Goal: Find specific page/section: Find specific page/section

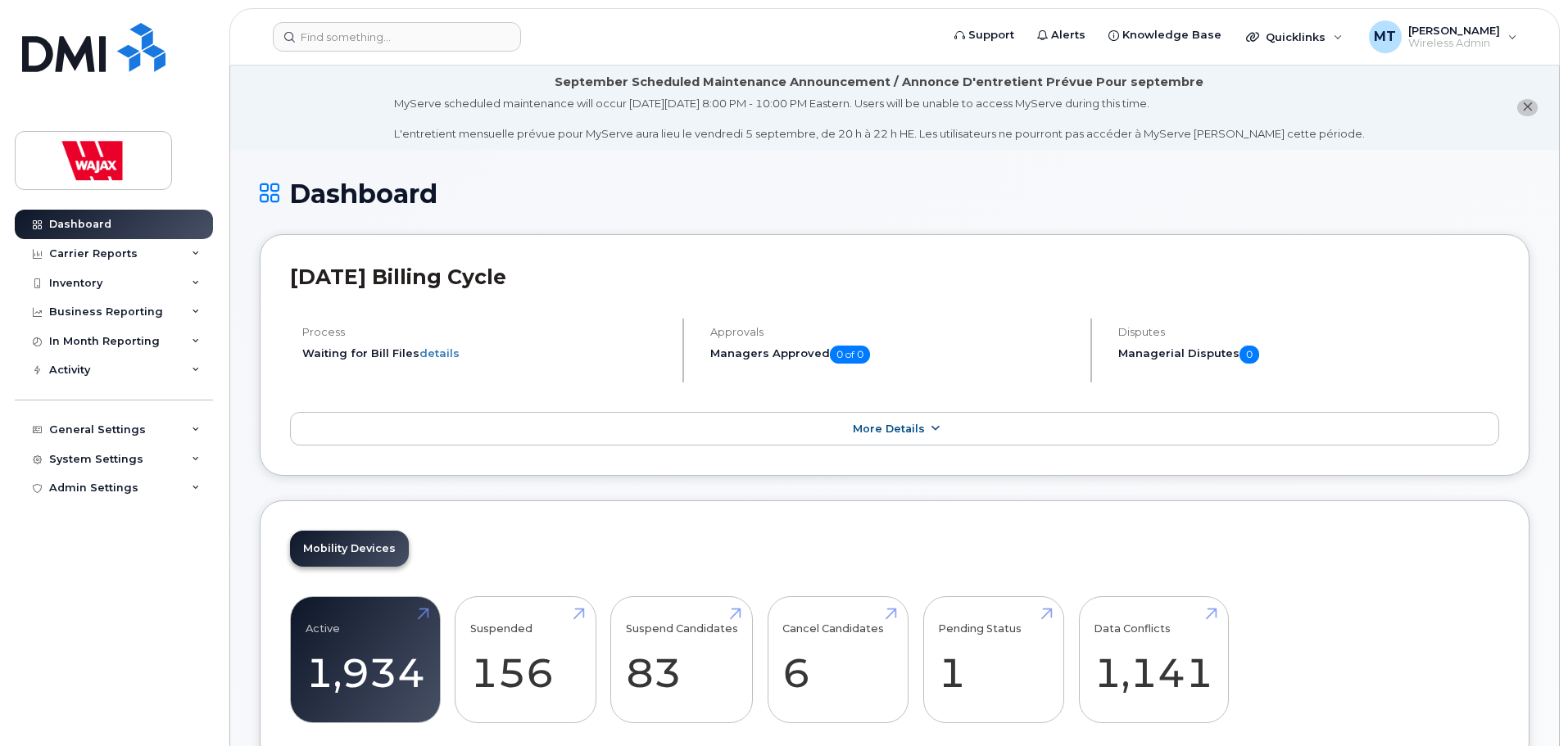
scroll to position [327, 0]
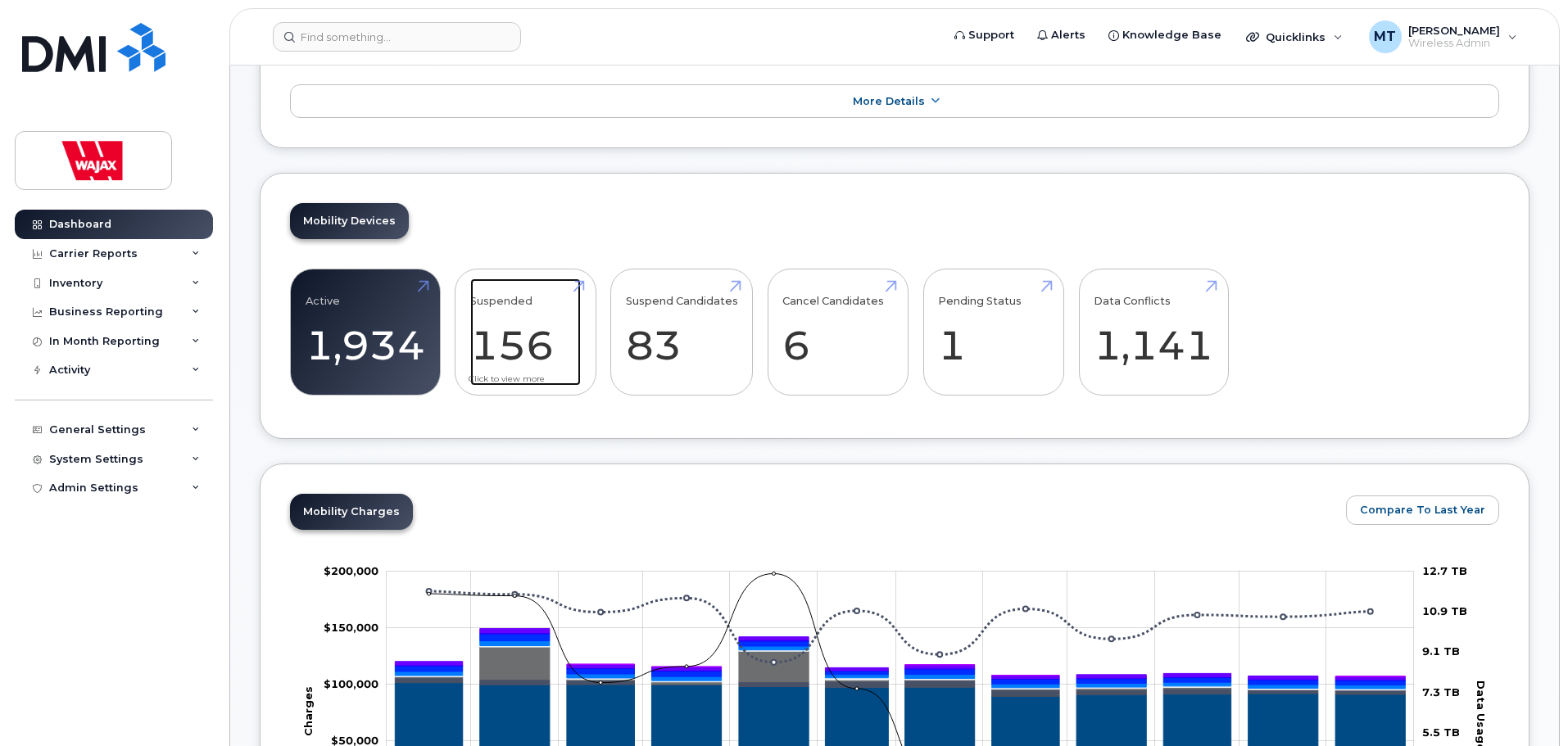
click at [580, 377] on link "Suspended 156" at bounding box center [526, 333] width 110 height 108
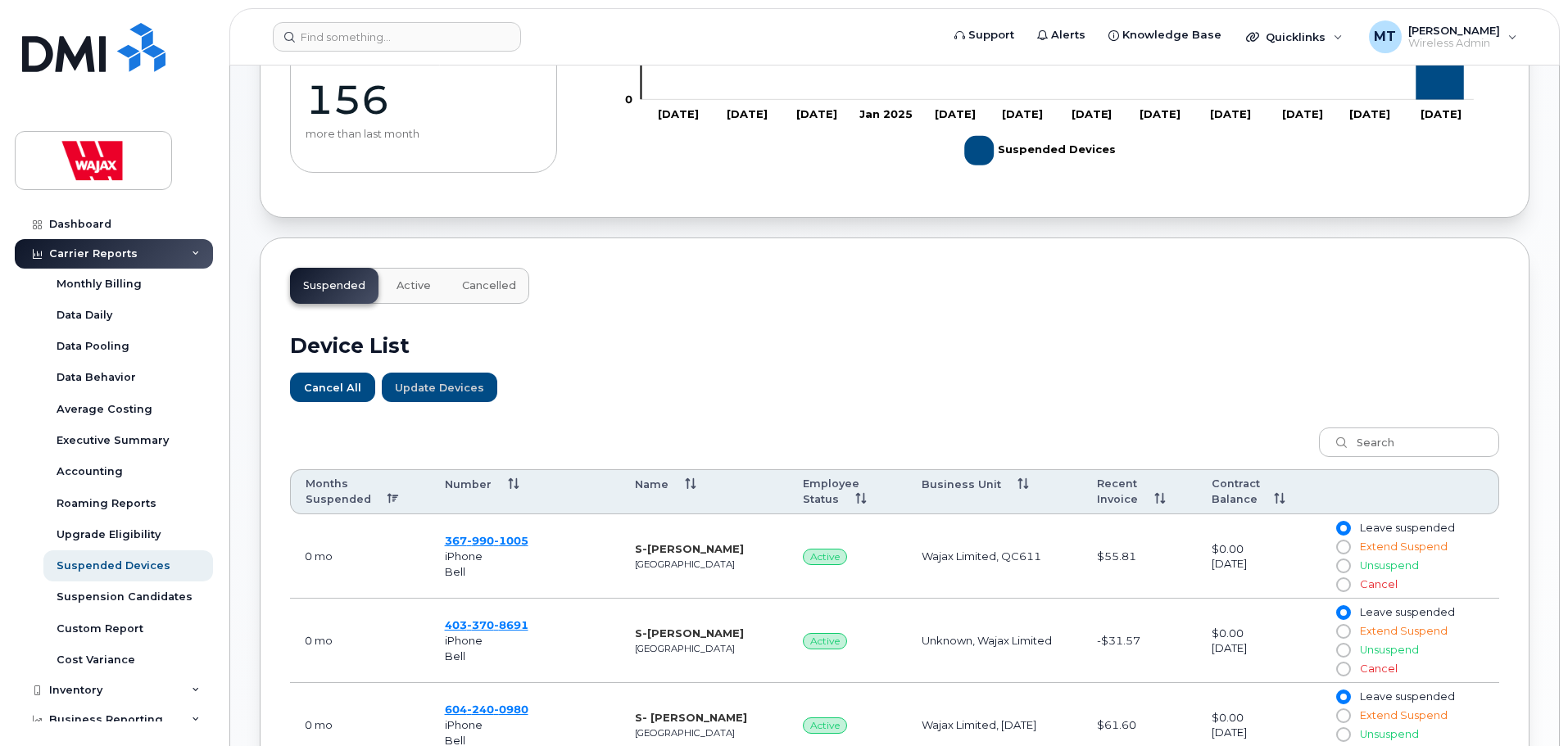
scroll to position [245, 0]
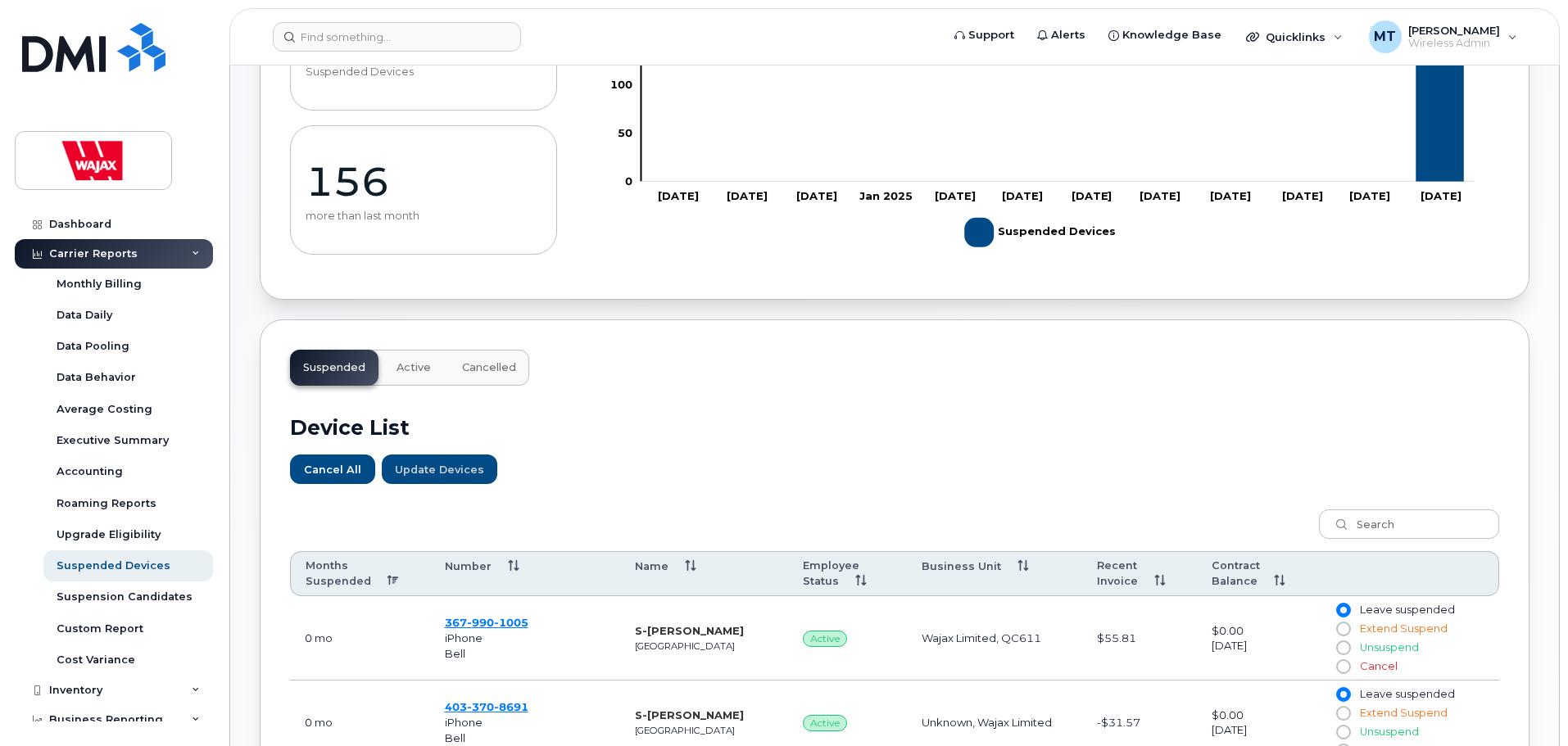
click at [698, 440] on h2 "Device List" at bounding box center [895, 427] width 1209 height 25
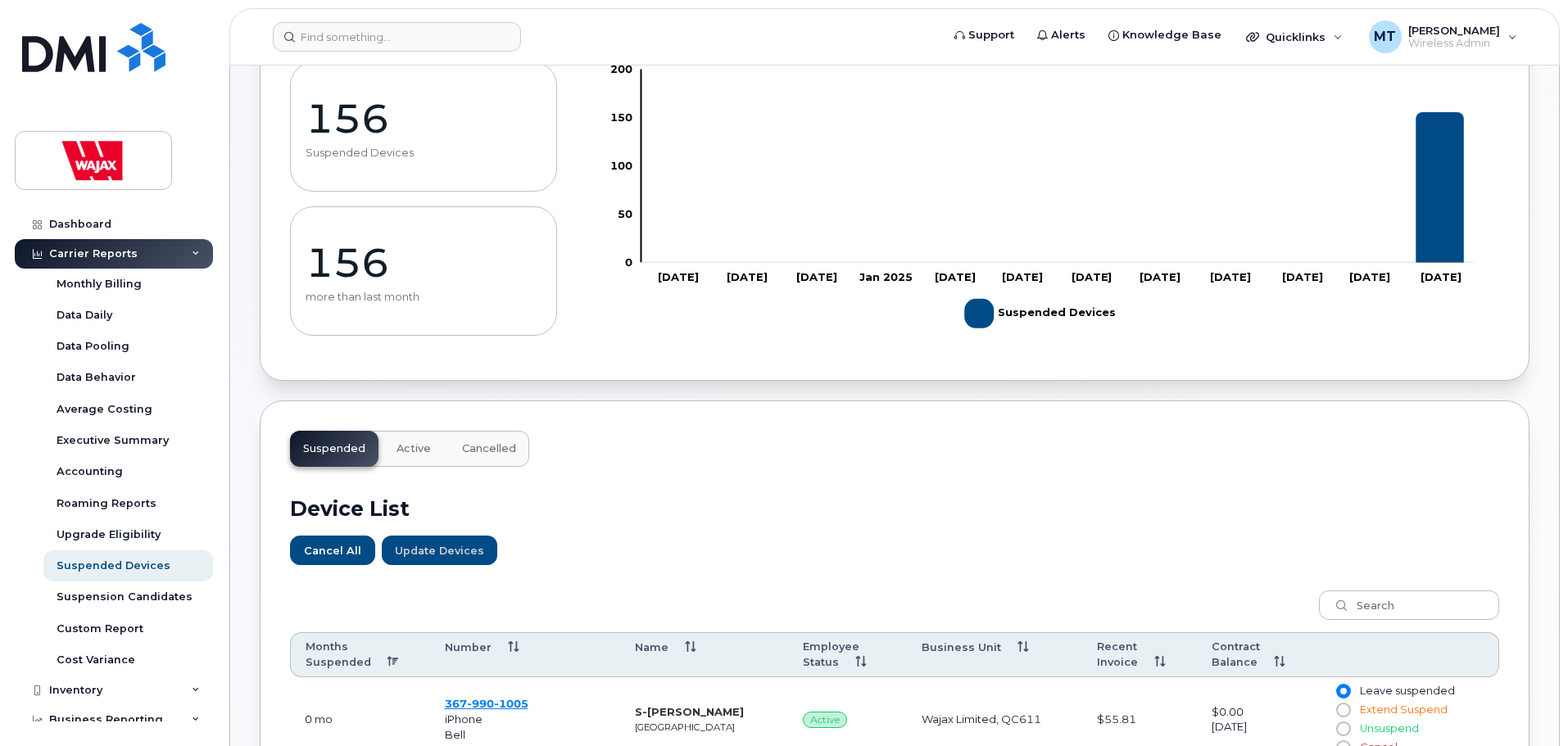
scroll to position [164, 0]
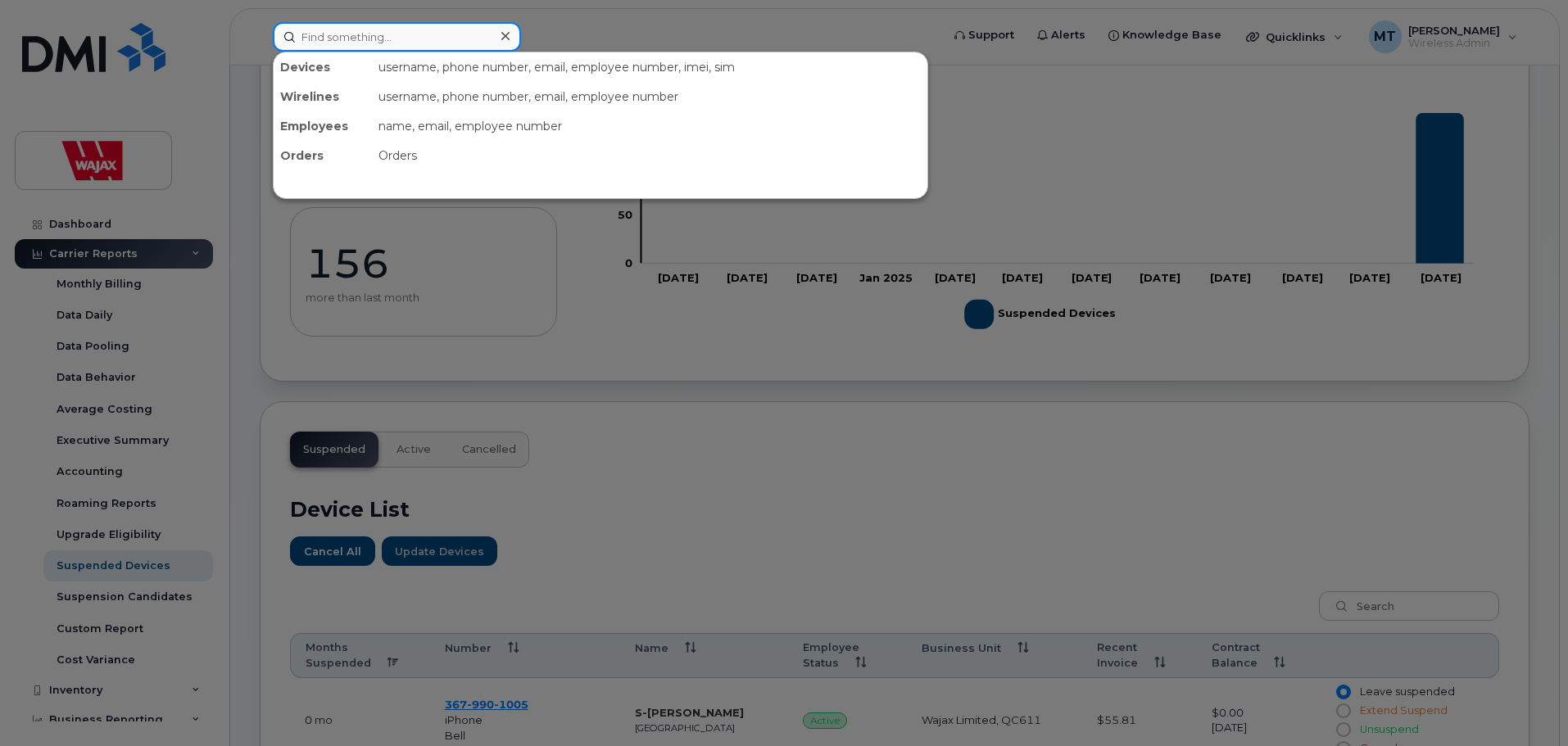
click at [357, 35] on input at bounding box center [397, 36] width 248 height 29
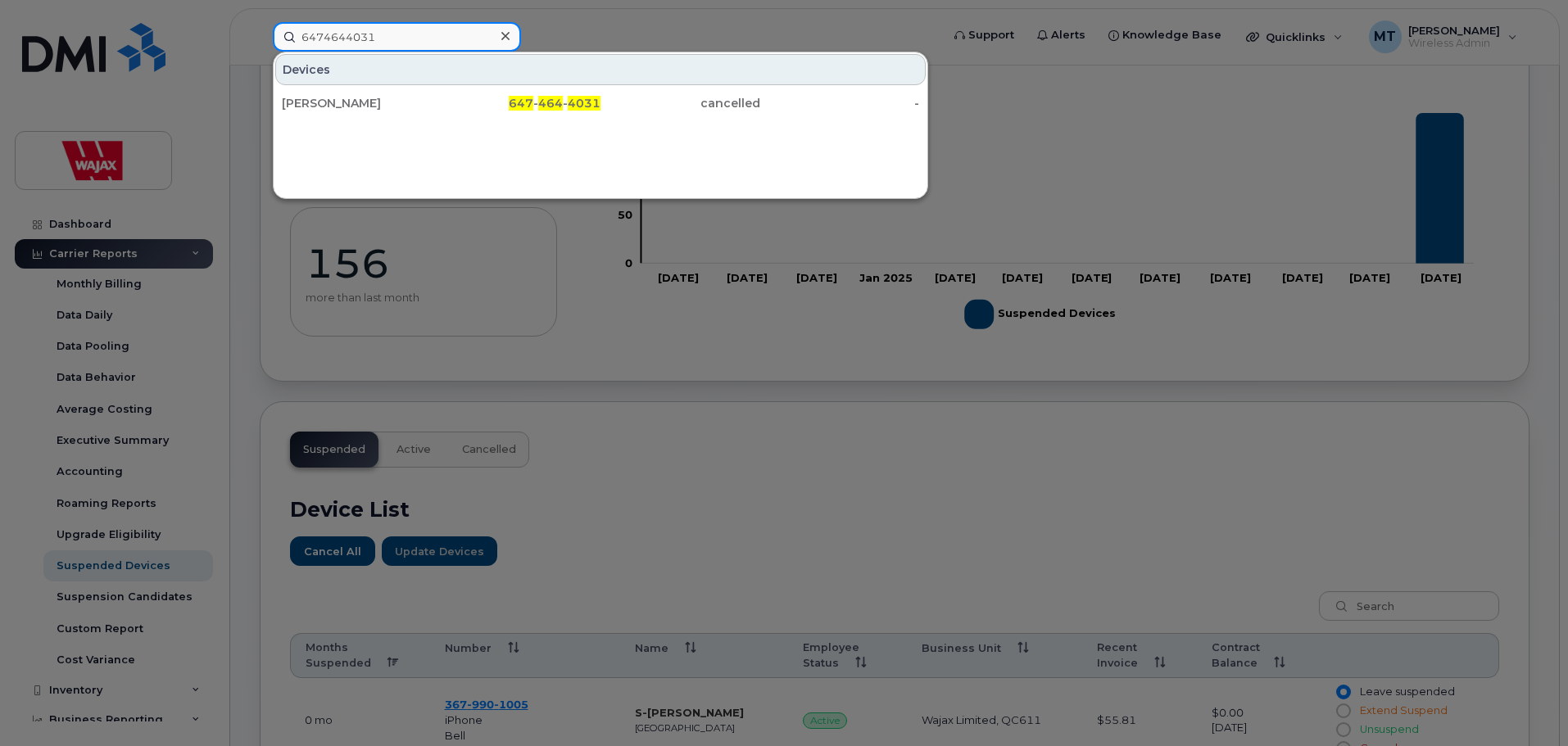
type input "6474644031"
click at [506, 29] on icon at bounding box center [506, 36] width 9 height 13
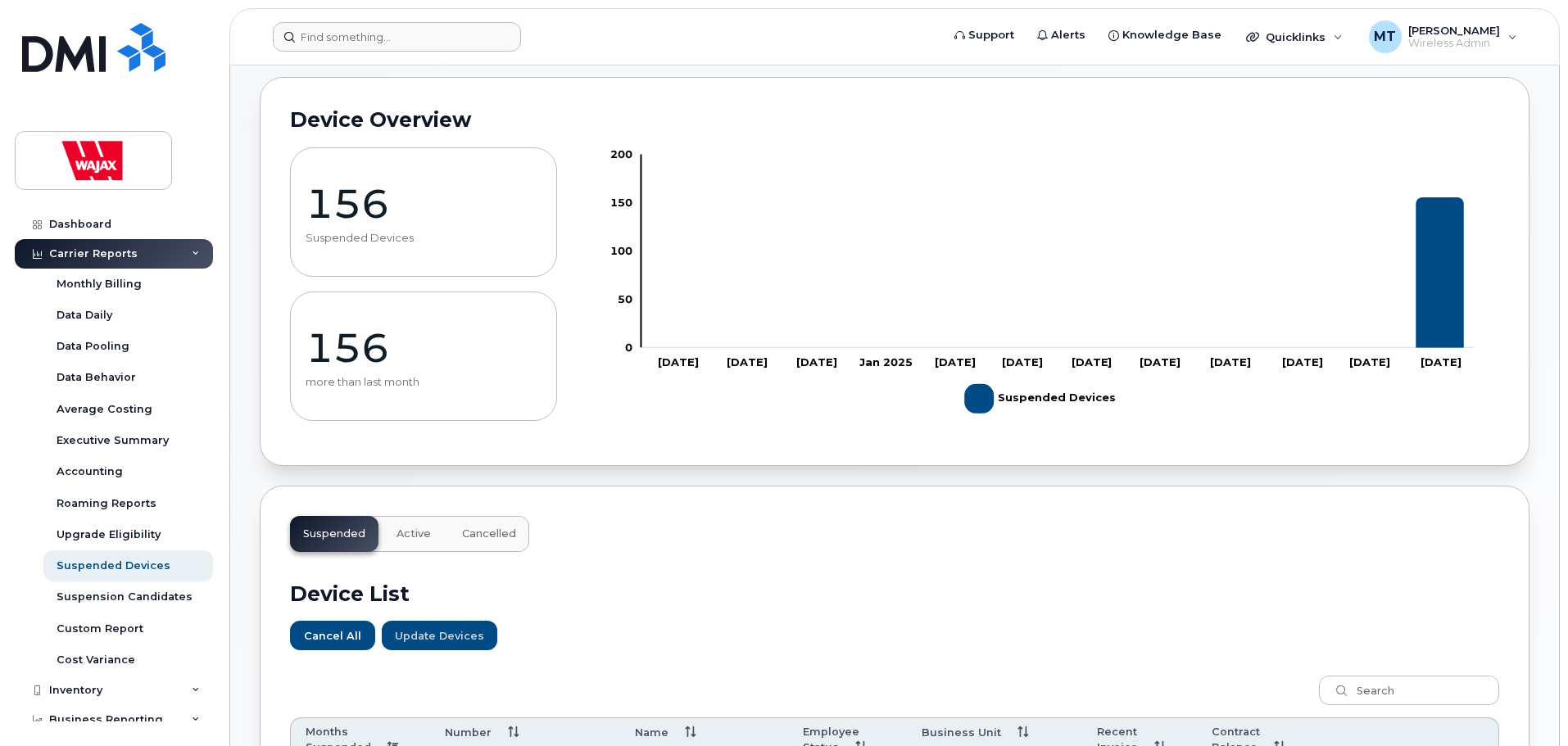
scroll to position [0, 0]
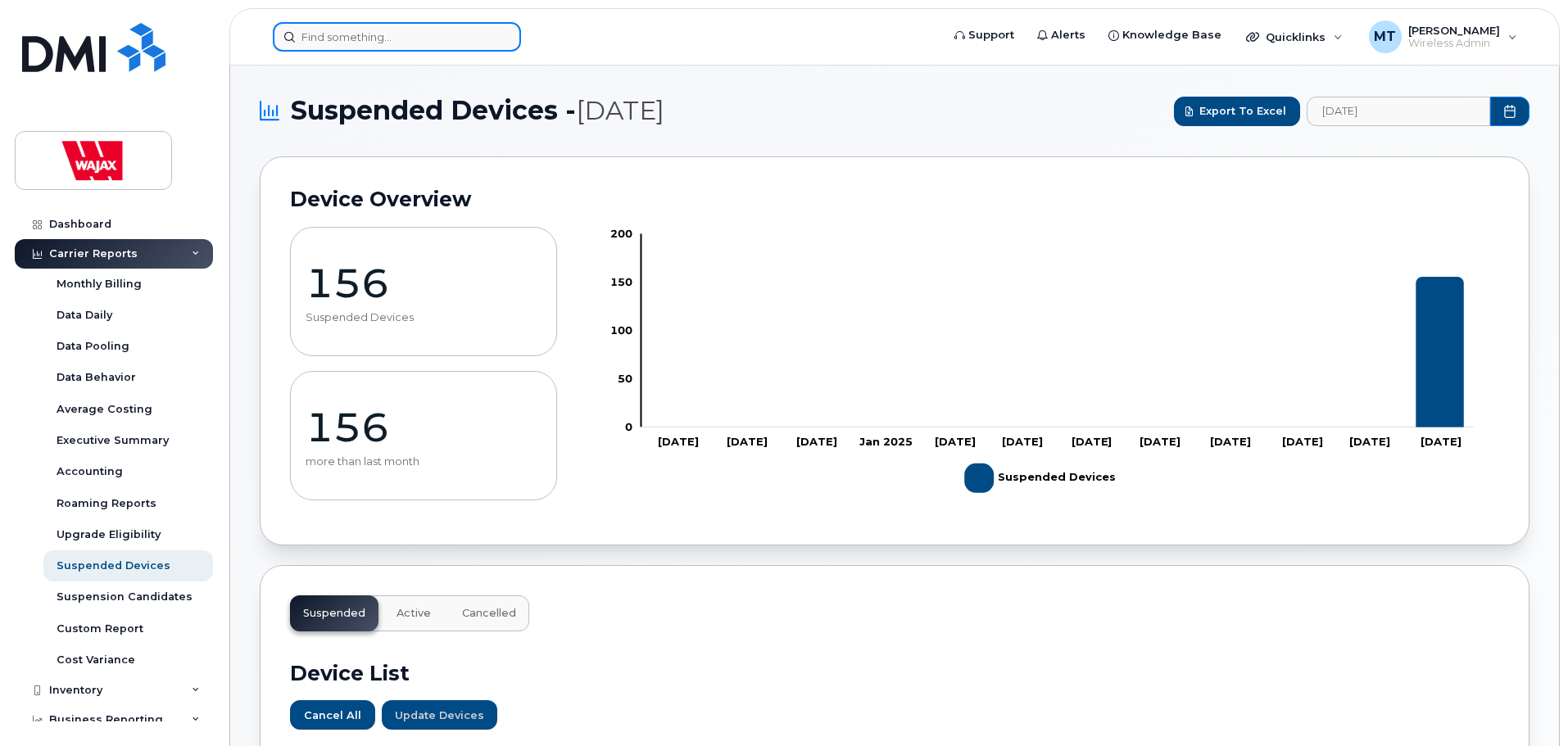
click at [443, 34] on input at bounding box center [397, 36] width 248 height 29
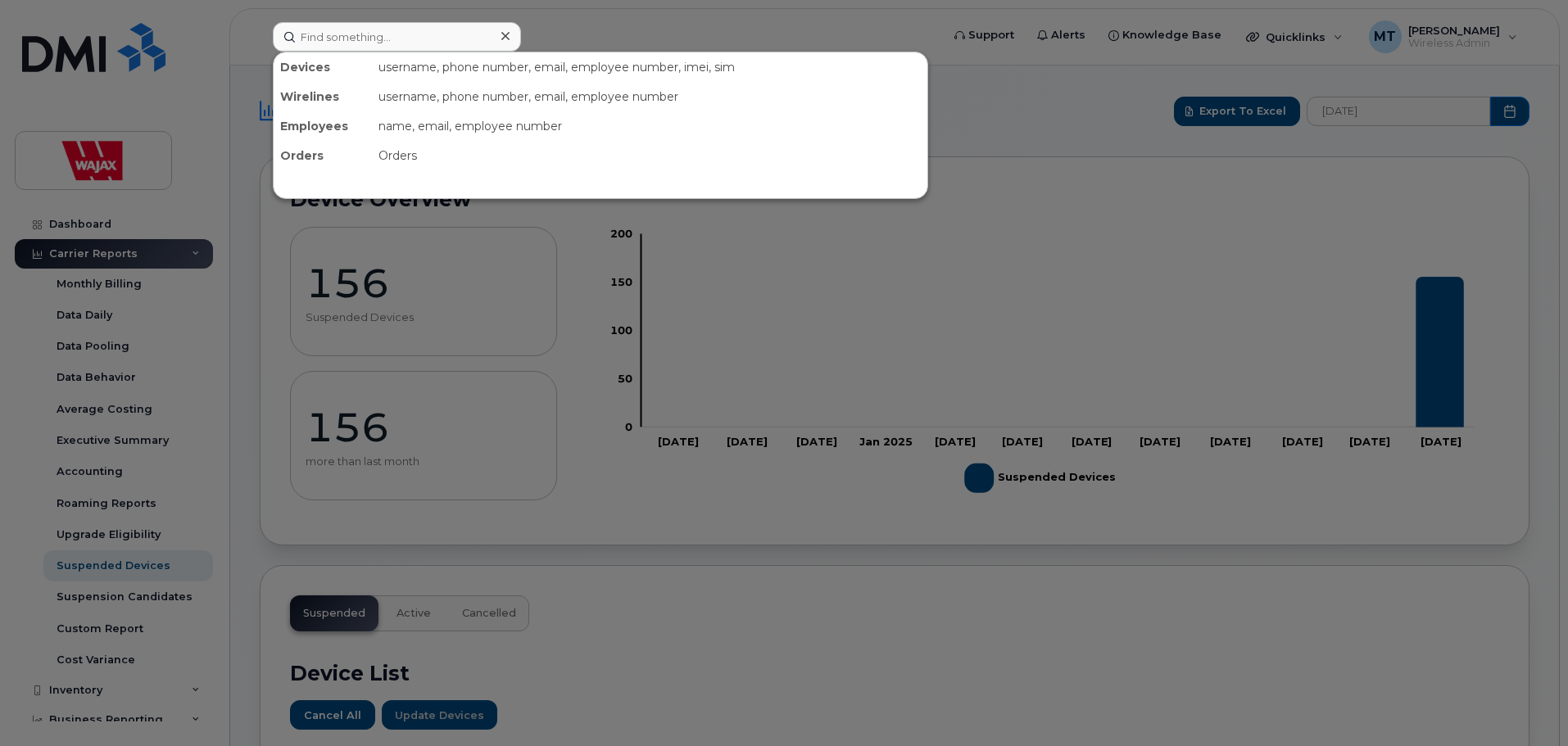
click at [509, 36] on div at bounding box center [505, 36] width 24 height 24
click at [509, 36] on div at bounding box center [397, 36] width 248 height 29
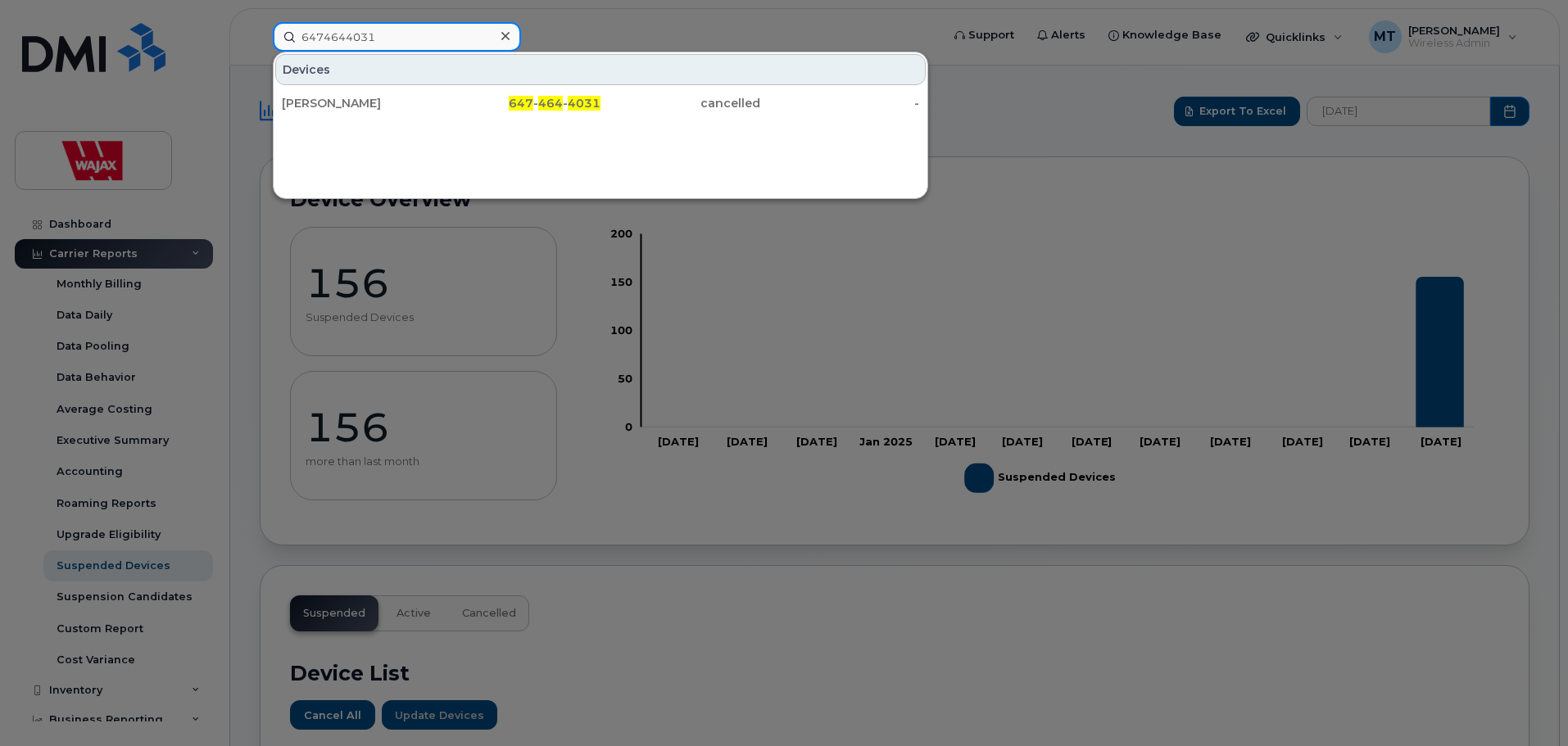
type input "6474644031"
click at [509, 36] on div at bounding box center [505, 36] width 24 height 24
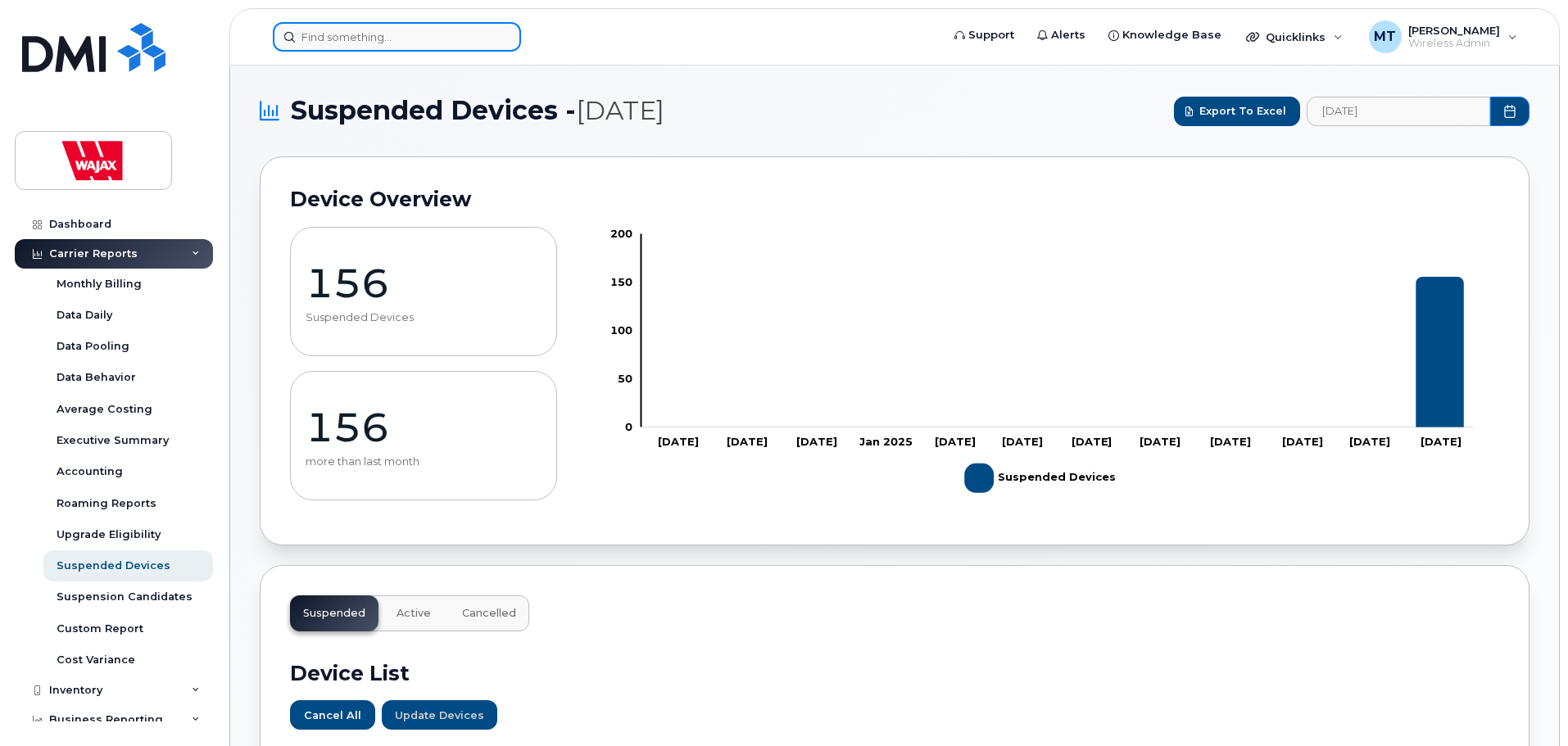
click at [509, 36] on div at bounding box center [397, 36] width 248 height 29
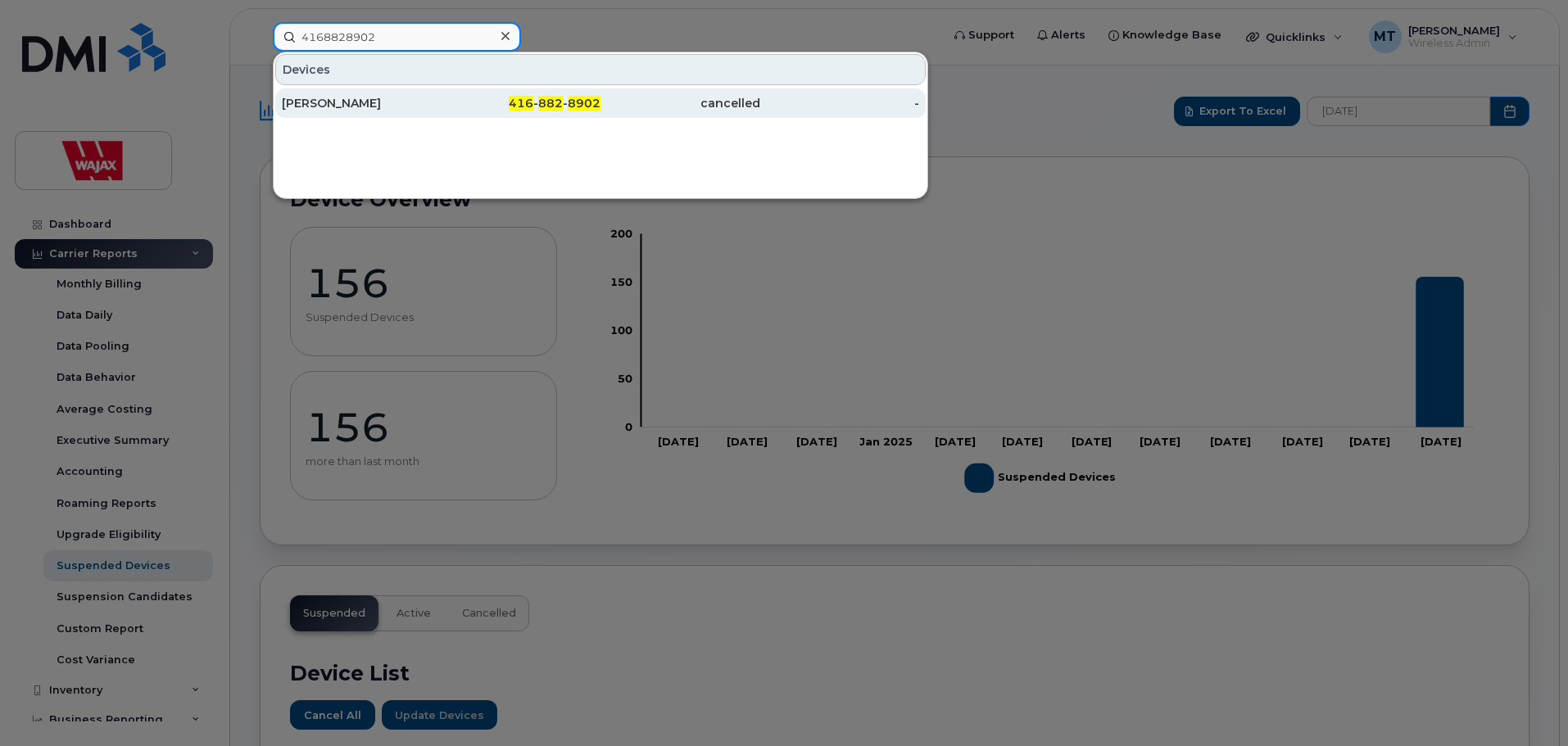
type input "4168828902"
click at [475, 102] on div "416 - 882 - 8902" at bounding box center [522, 103] width 160 height 16
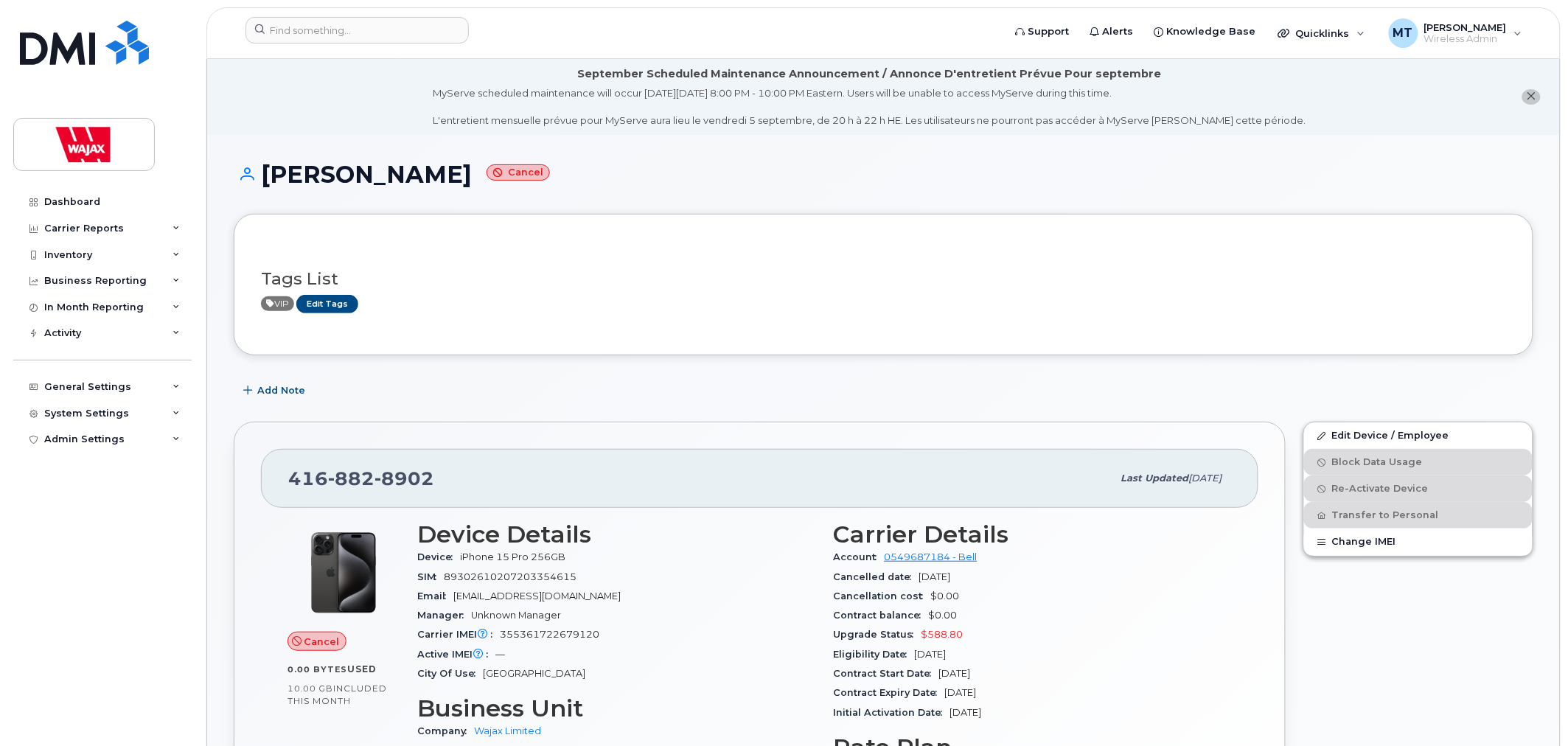
scroll to position [246, 0]
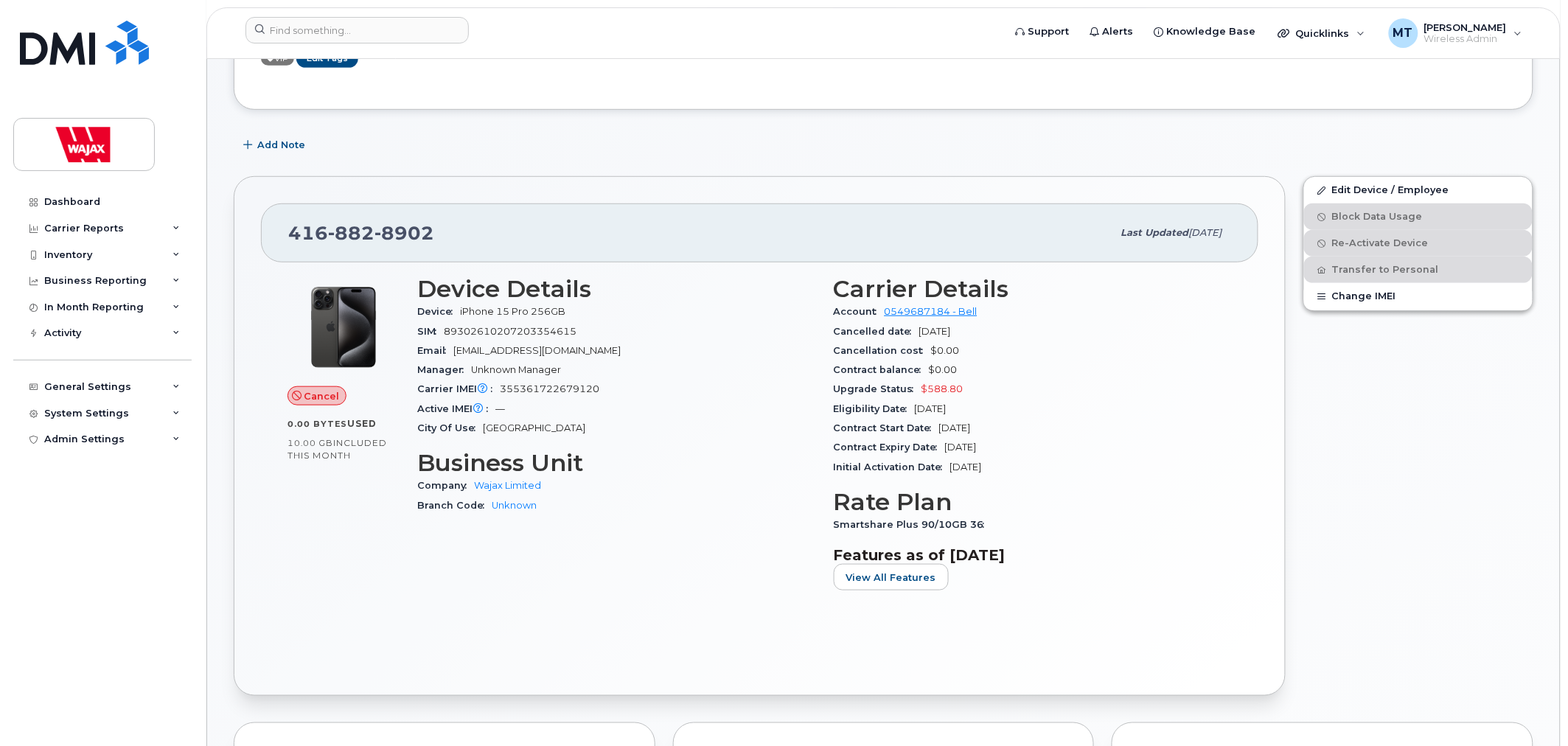
click at [1368, 393] on div "Edit Device / Employee Block Data Usage Re-Activate Device Transfer to Personal…" at bounding box center [1418, 435] width 248 height 537
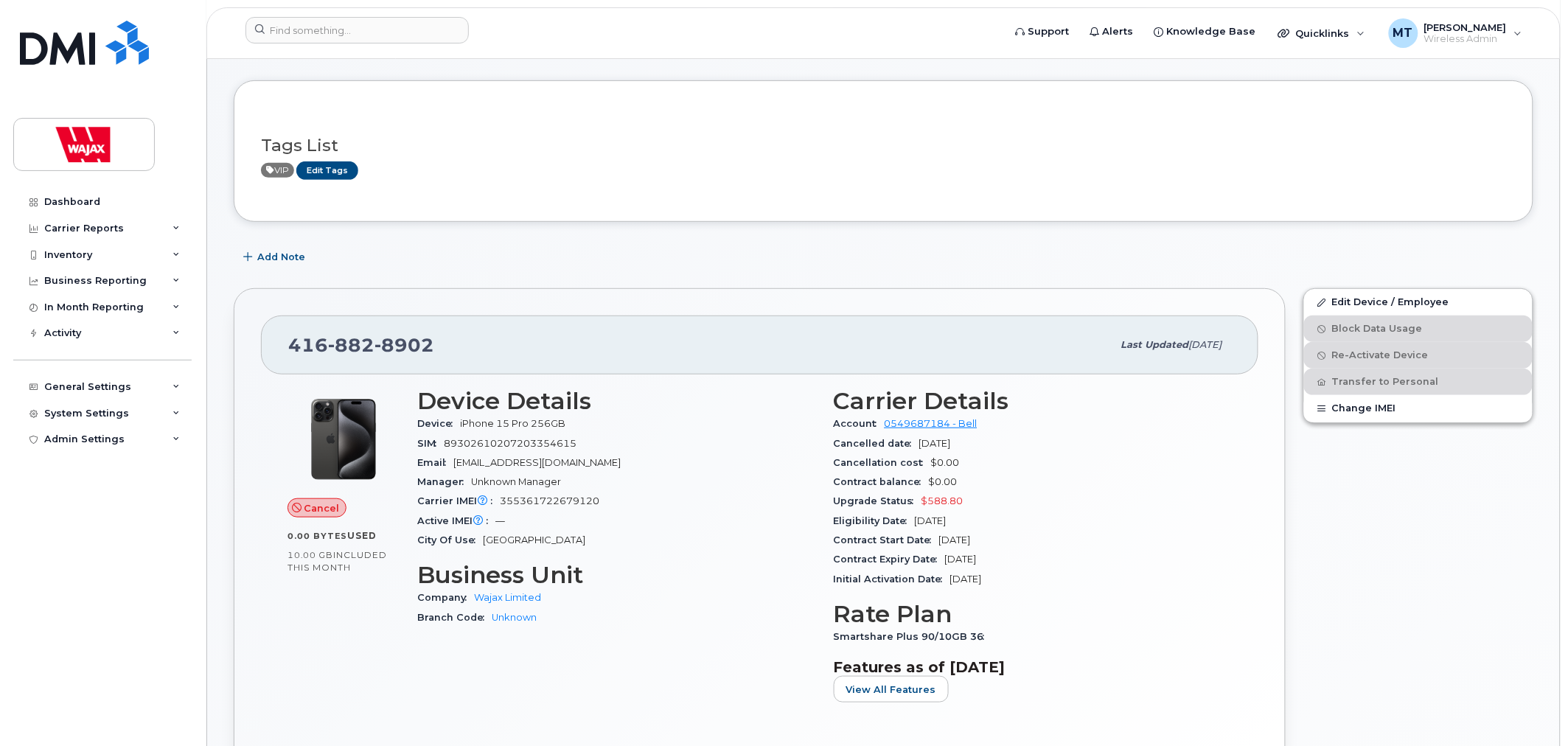
scroll to position [0, 0]
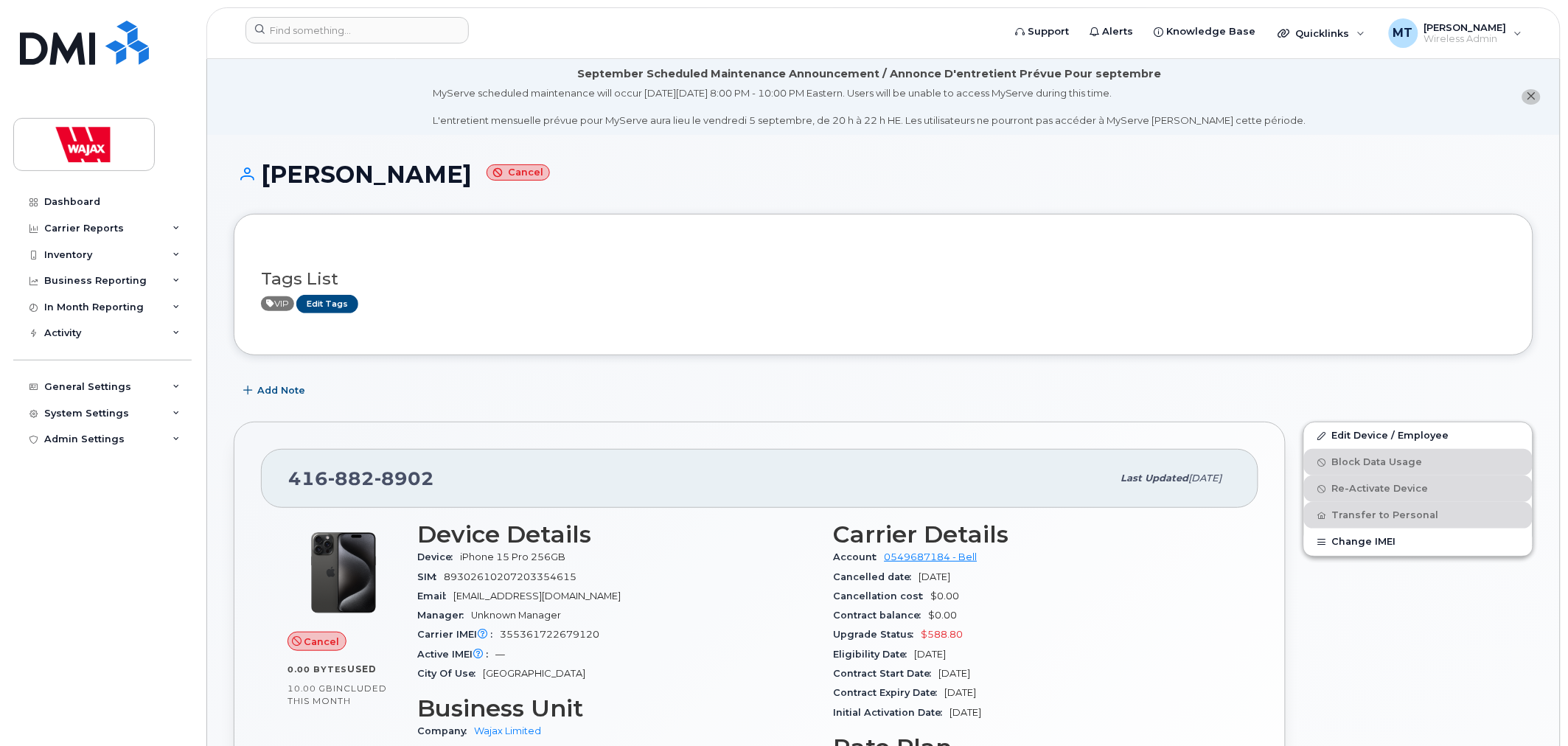
click at [1529, 97] on icon "close notification" at bounding box center [1531, 96] width 9 height 9
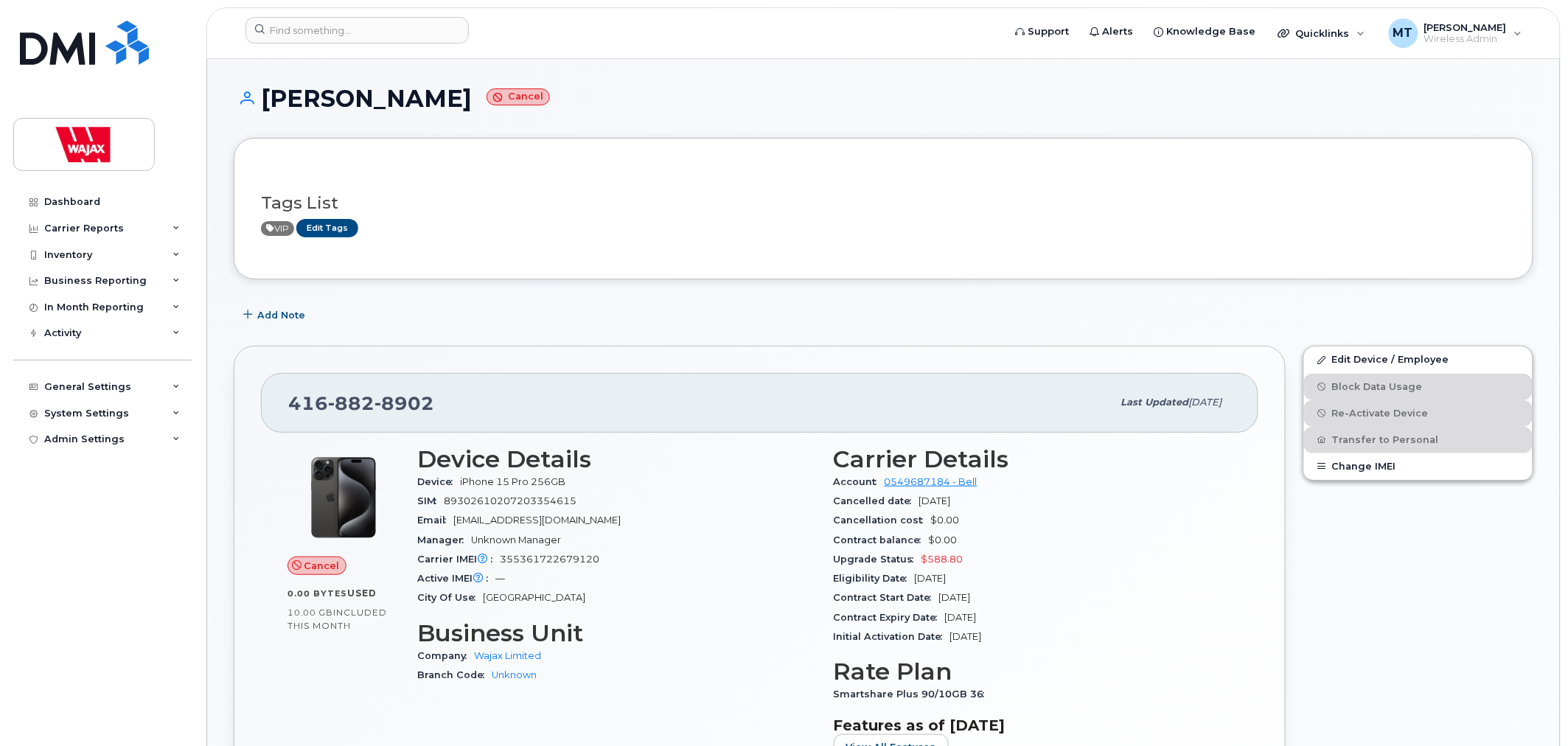
click at [425, 15] on header "Support Alerts Knowledge Base Quicklinks Suspend / Cancel Device Change SIM Car…" at bounding box center [883, 33] width 1355 height 51
click at [415, 31] on input at bounding box center [357, 30] width 224 height 27
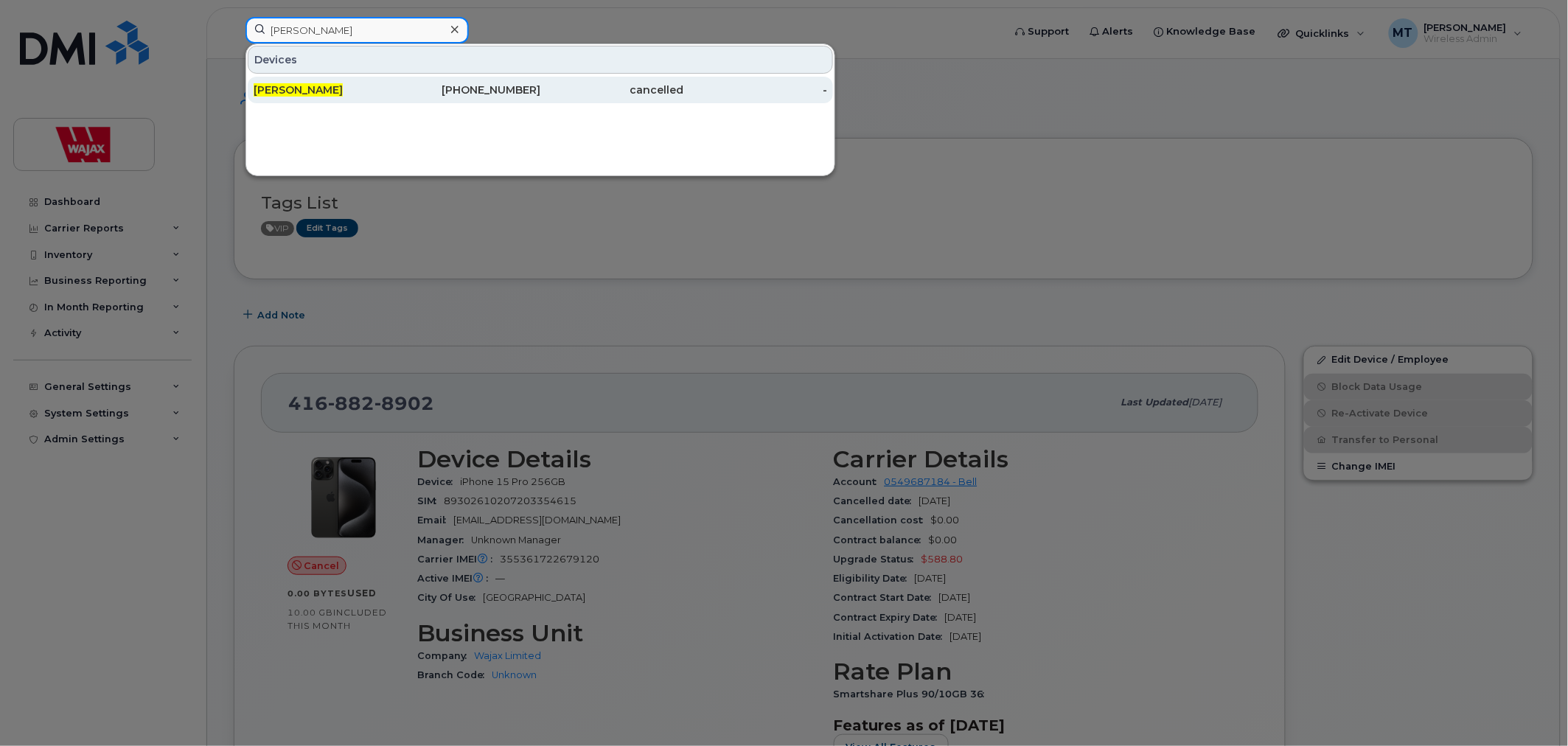
type input "[PERSON_NAME]"
click at [416, 94] on div "[PHONE_NUMBER]" at bounding box center [470, 89] width 144 height 15
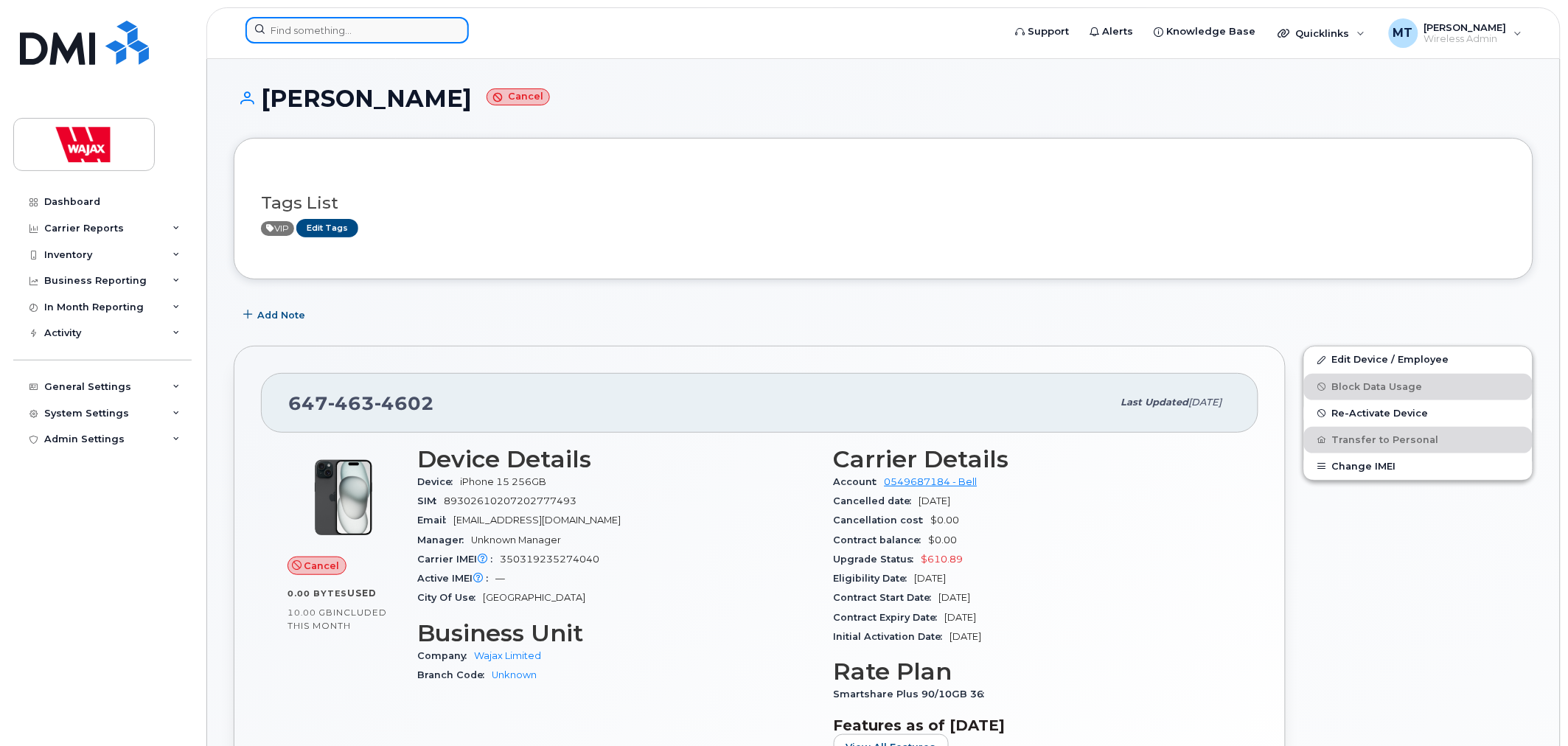
click at [351, 35] on input at bounding box center [357, 30] width 224 height 27
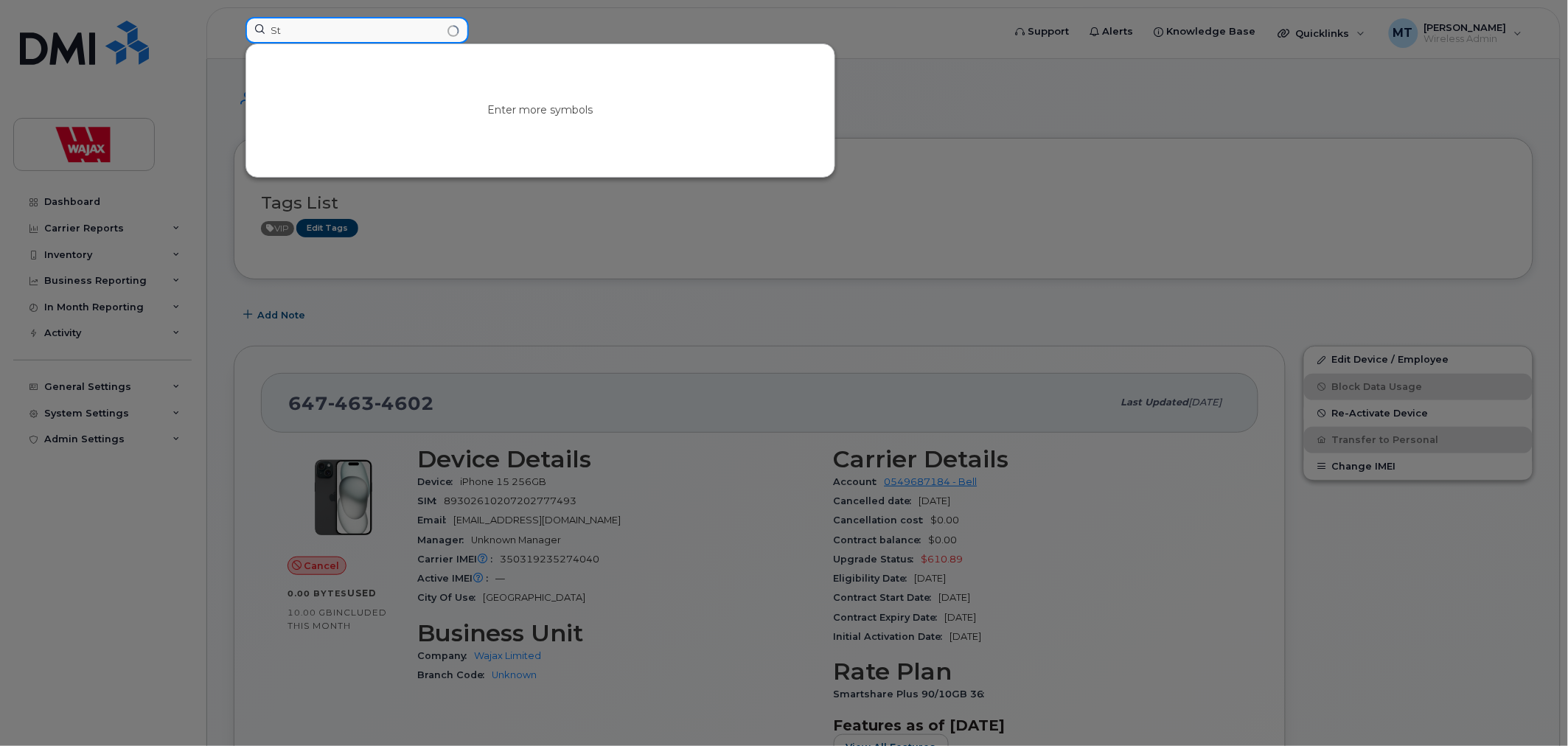
type input "S"
